Goal: Task Accomplishment & Management: Complete application form

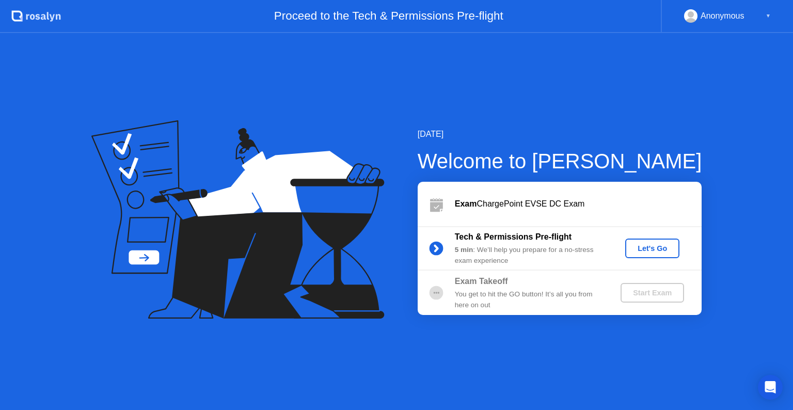
click at [636, 249] on div "Let's Go" at bounding box center [653, 248] width 46 height 8
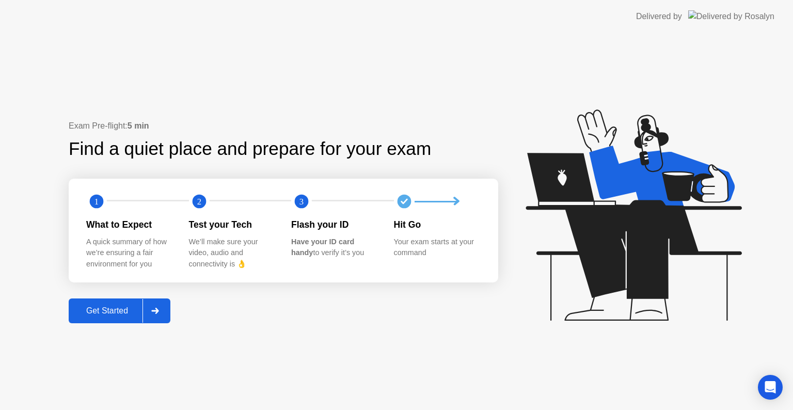
click at [106, 308] on div "Get Started" at bounding box center [107, 310] width 71 height 9
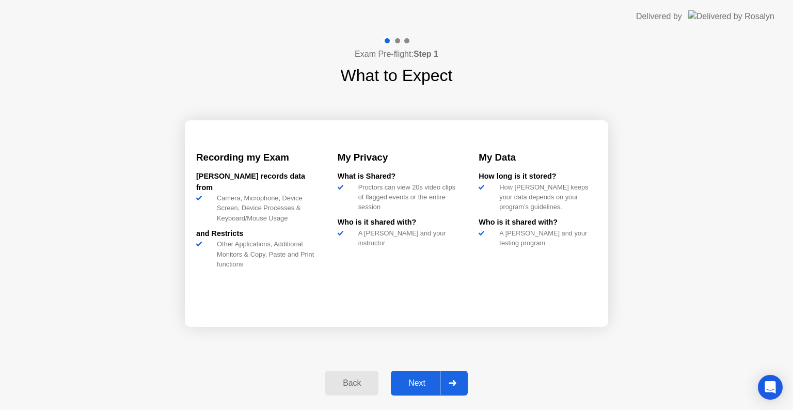
click at [428, 380] on div "Next" at bounding box center [417, 383] width 46 height 9
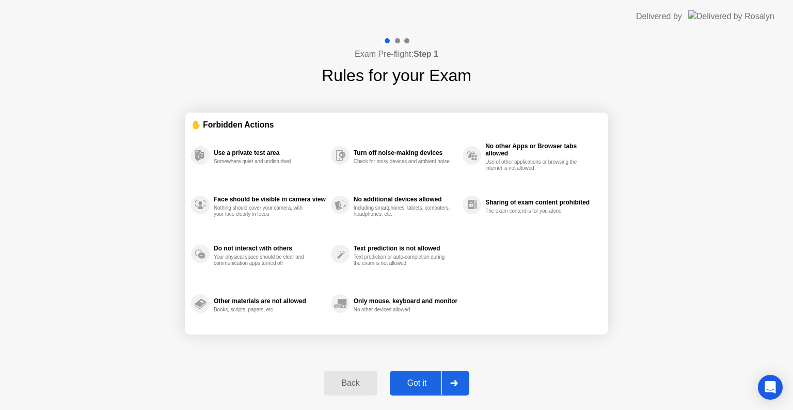
click at [407, 380] on div "Got it" at bounding box center [417, 383] width 49 height 9
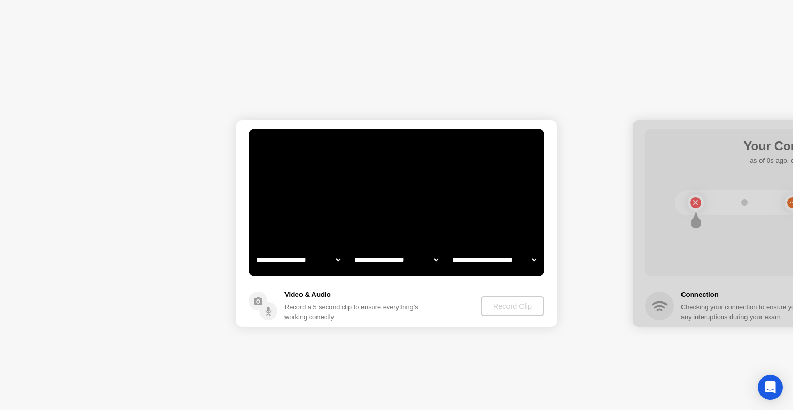
select select "**********"
select select "*******"
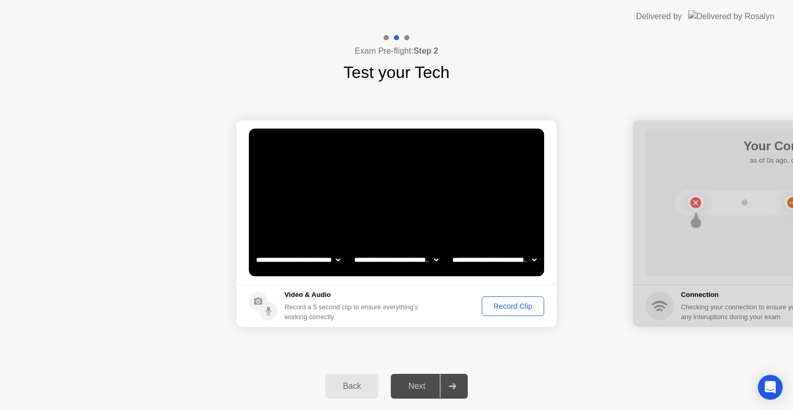
click at [510, 305] on div "Record Clip" at bounding box center [512, 306] width 55 height 8
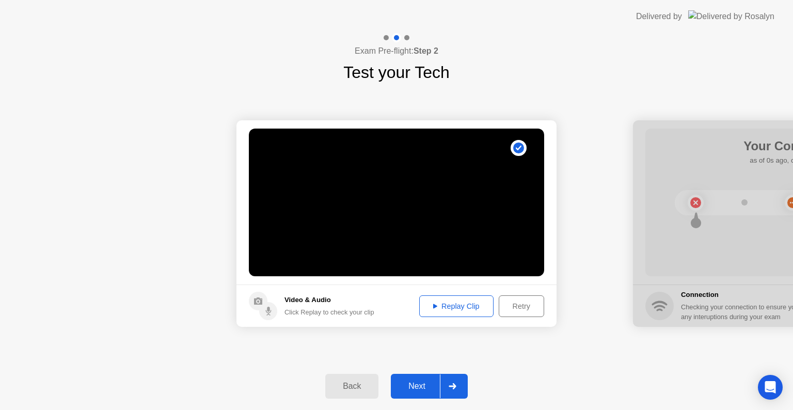
click at [467, 309] on div "Replay Clip" at bounding box center [456, 306] width 67 height 8
click at [418, 386] on div "Next" at bounding box center [417, 386] width 46 height 9
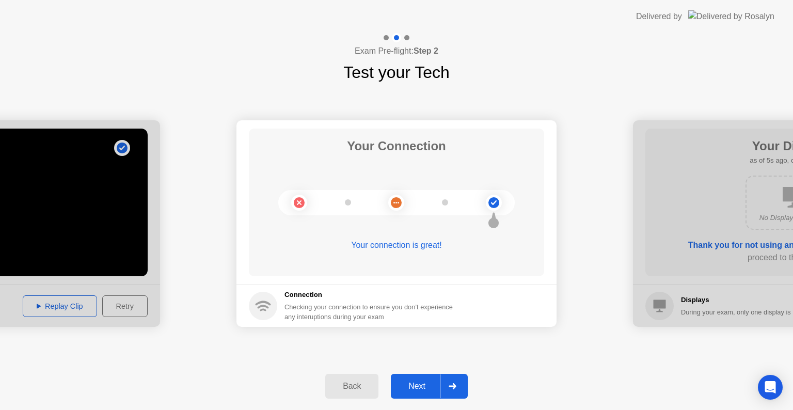
click at [429, 385] on div "Next" at bounding box center [417, 386] width 46 height 9
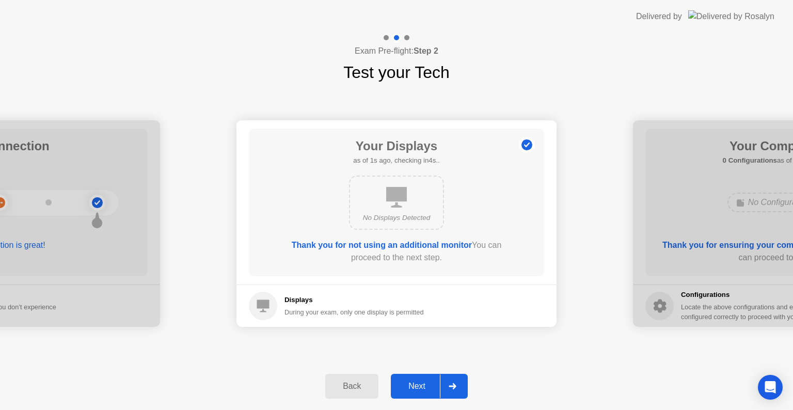
click at [421, 387] on div "Next" at bounding box center [417, 386] width 46 height 9
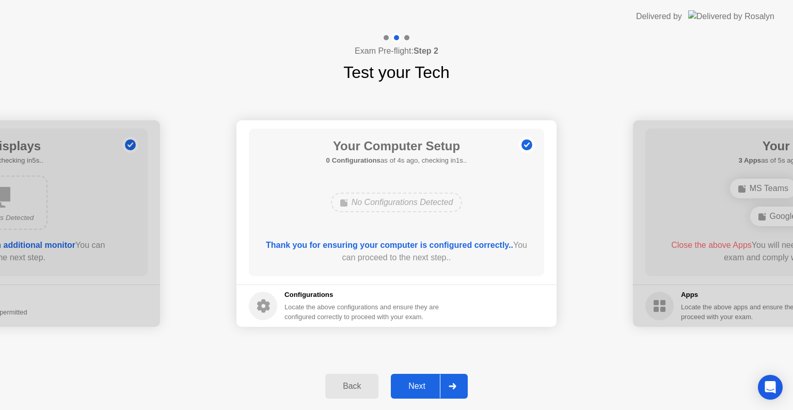
click at [421, 387] on div "Next" at bounding box center [417, 386] width 46 height 9
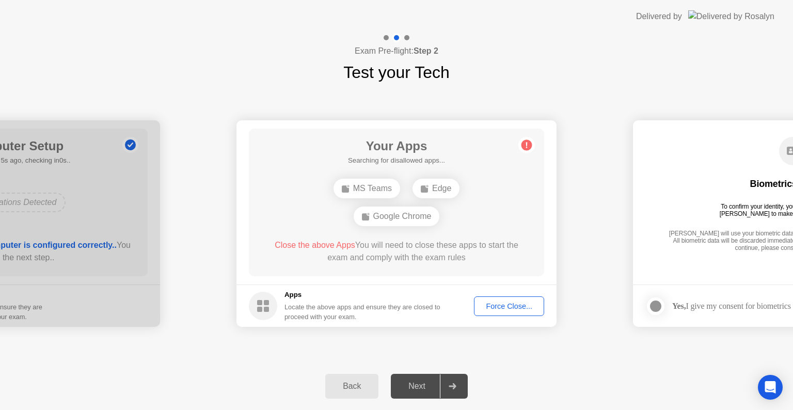
click at [505, 308] on div "Force Close..." at bounding box center [509, 306] width 63 height 8
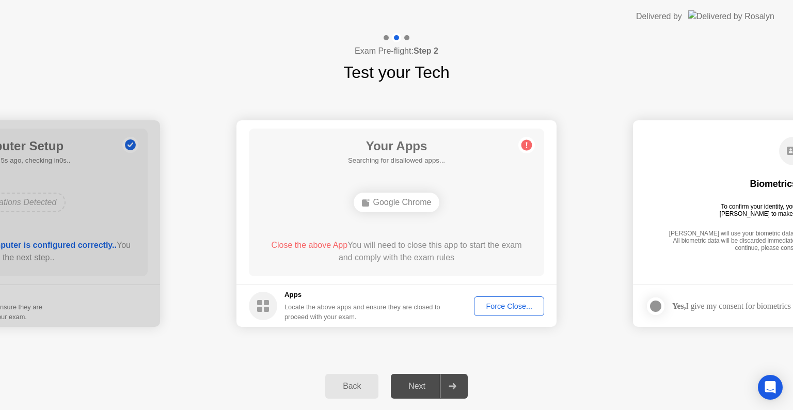
click at [523, 307] on div "Force Close..." at bounding box center [509, 306] width 63 height 8
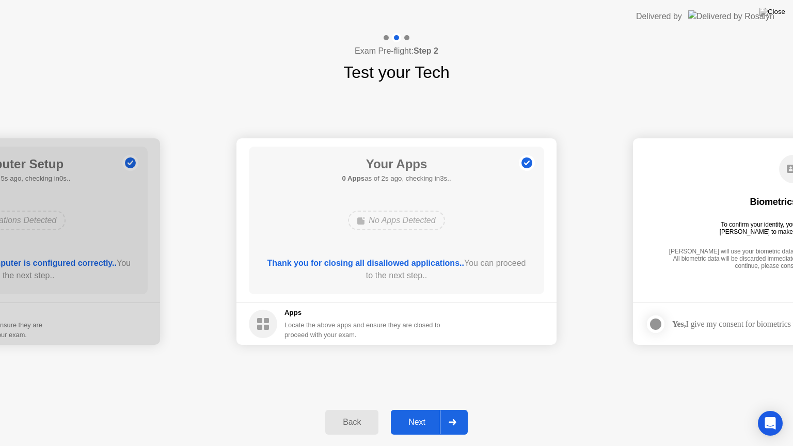
click at [417, 410] on button "Next" at bounding box center [429, 422] width 77 height 25
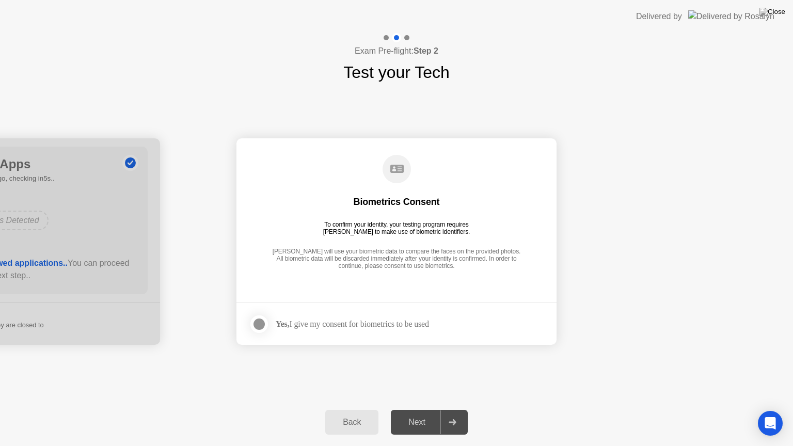
click at [261, 326] on div at bounding box center [259, 324] width 12 height 12
click at [422, 410] on div "Next" at bounding box center [417, 422] width 46 height 9
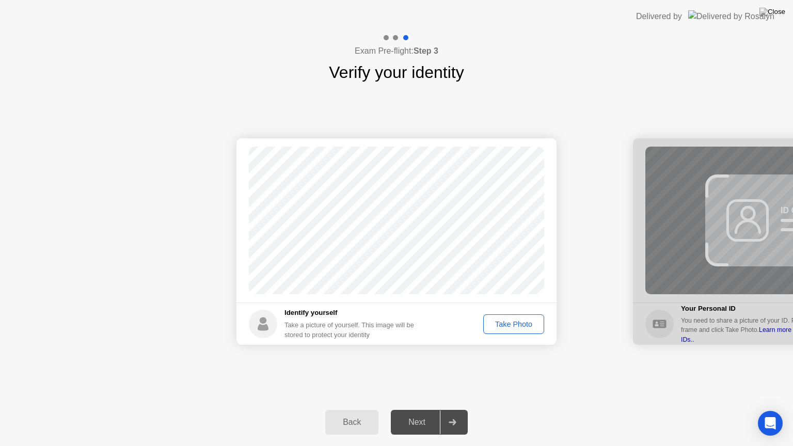
click at [492, 322] on div "Take Photo" at bounding box center [514, 324] width 54 height 8
click at [424, 410] on div "Next" at bounding box center [417, 422] width 46 height 9
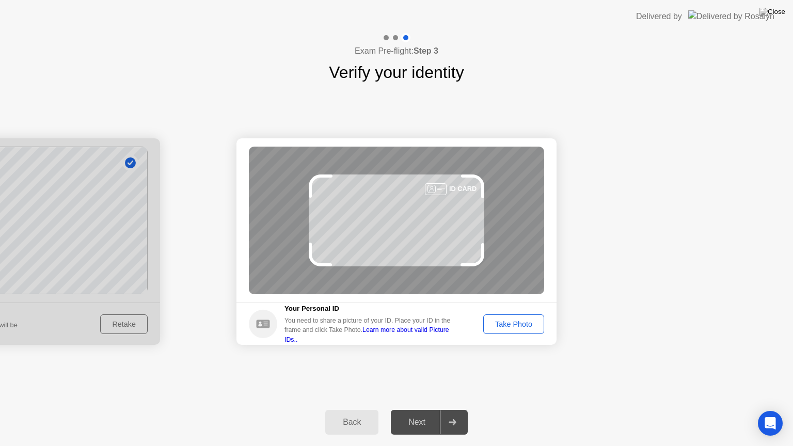
click at [530, 323] on div "Take Photo" at bounding box center [514, 324] width 54 height 8
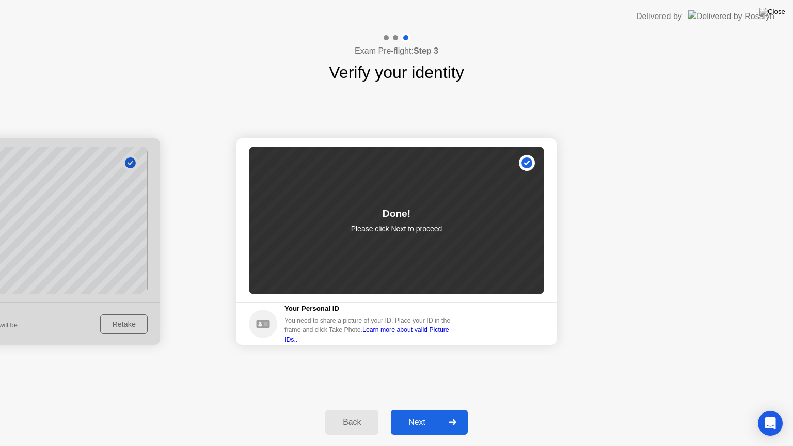
click at [409, 410] on div "Next" at bounding box center [417, 422] width 46 height 9
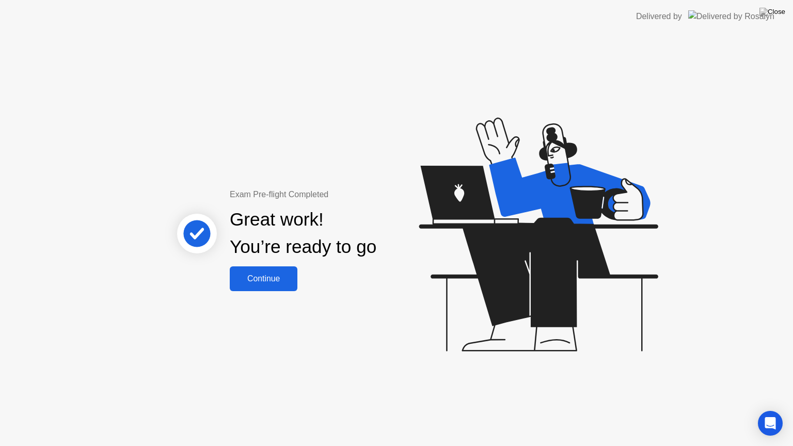
click at [263, 284] on div "Continue" at bounding box center [263, 278] width 61 height 9
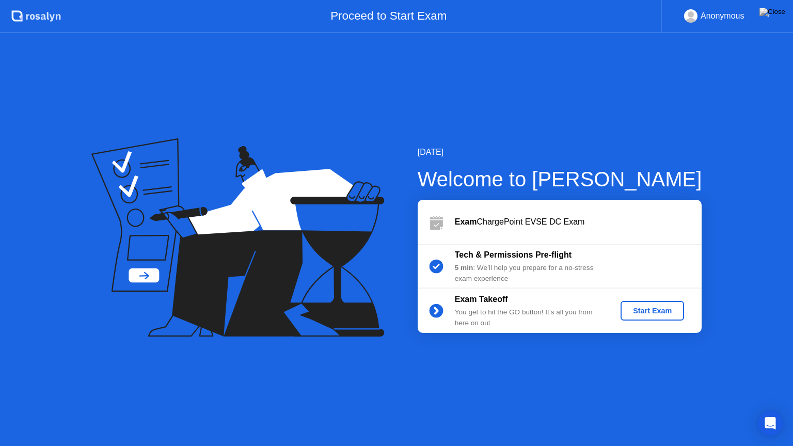
click at [636, 301] on button "Start Exam" at bounding box center [653, 311] width 64 height 20
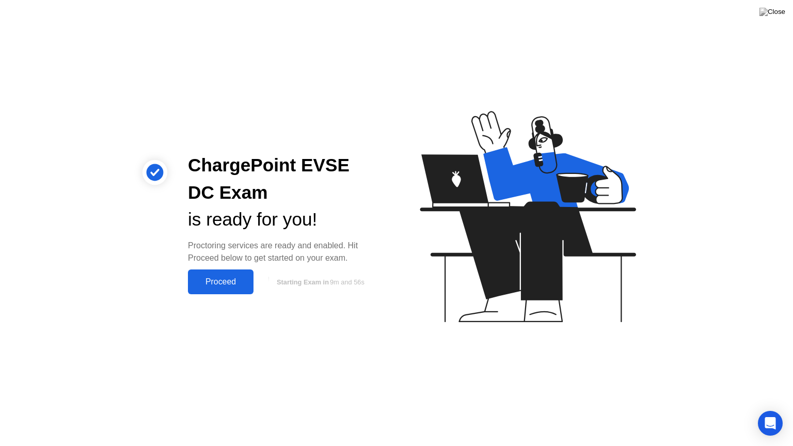
click at [213, 282] on div "Proceed" at bounding box center [220, 281] width 59 height 9
